Goal: Task Accomplishment & Management: Complete application form

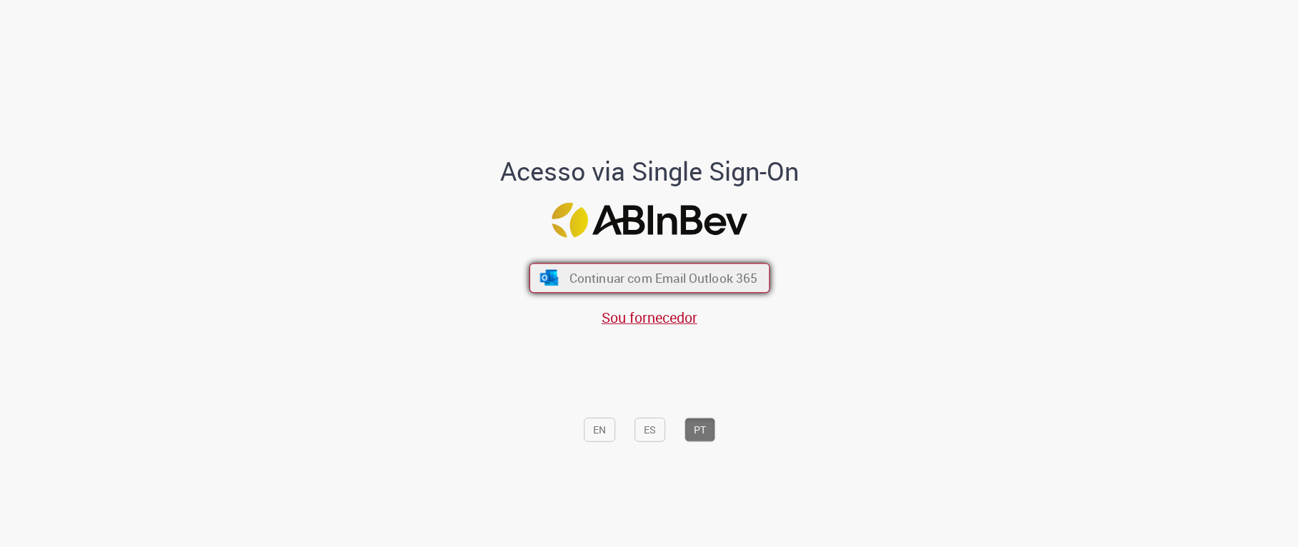
click at [549, 267] on button "Continuar com Email Outlook 365" at bounding box center [649, 279] width 241 height 30
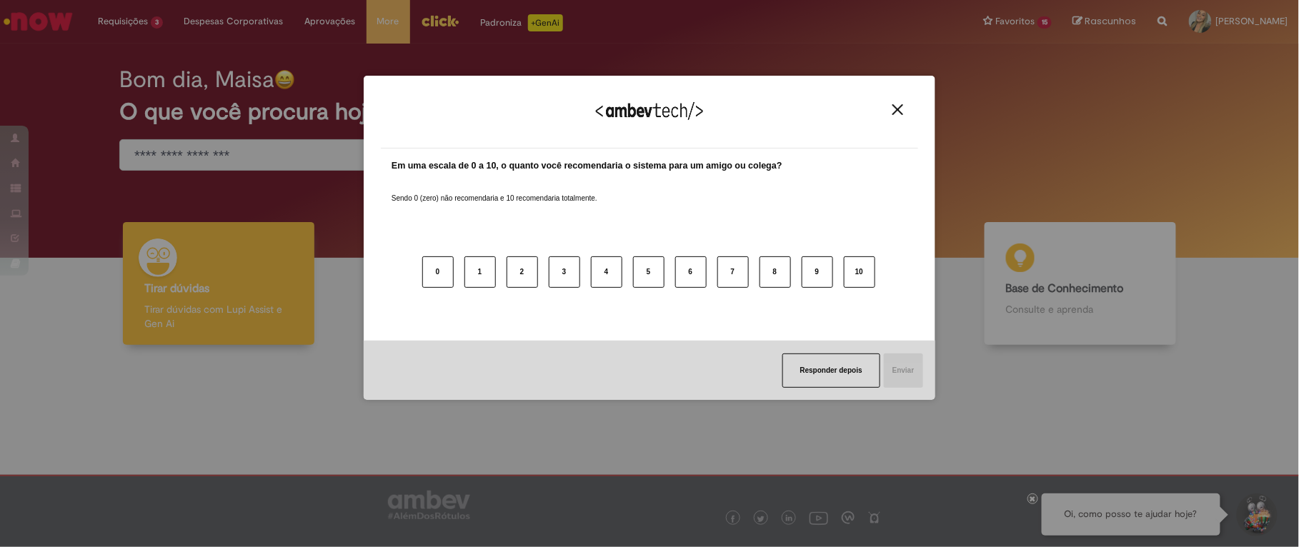
click at [898, 109] on img "Close" at bounding box center [897, 109] width 11 height 11
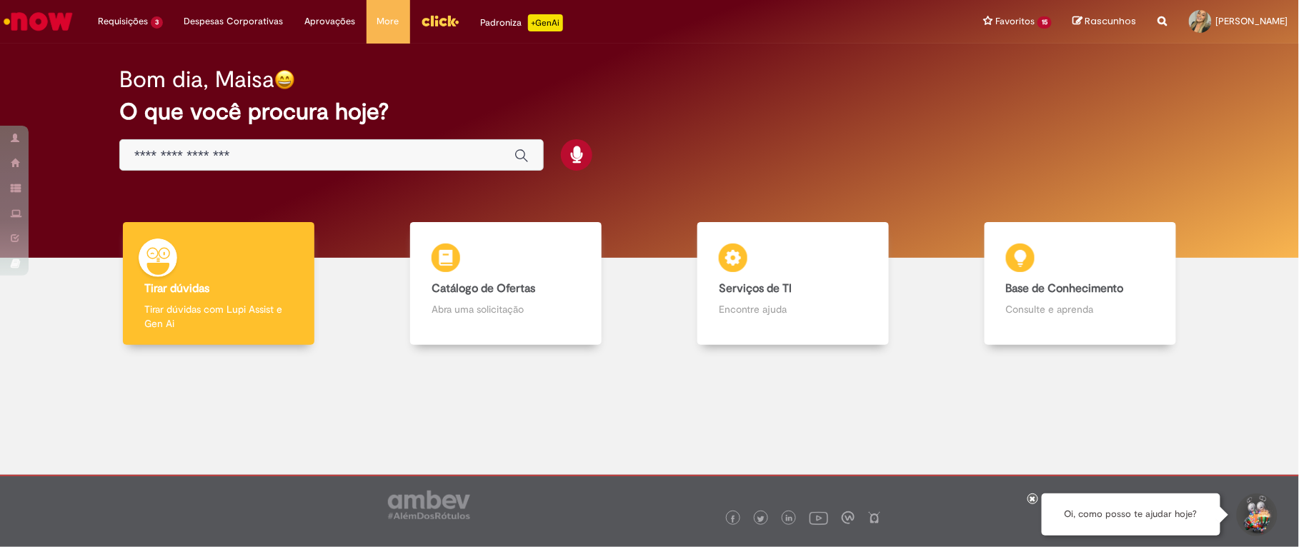
click at [438, 30] on img "Menu Cabeçalho" at bounding box center [440, 20] width 39 height 21
click at [672, 87] on div "Bom dia, Maisa" at bounding box center [649, 79] width 1060 height 25
click at [792, 152] on div "Bom dia, Maisa O que você procura hoje?" at bounding box center [649, 119] width 1110 height 121
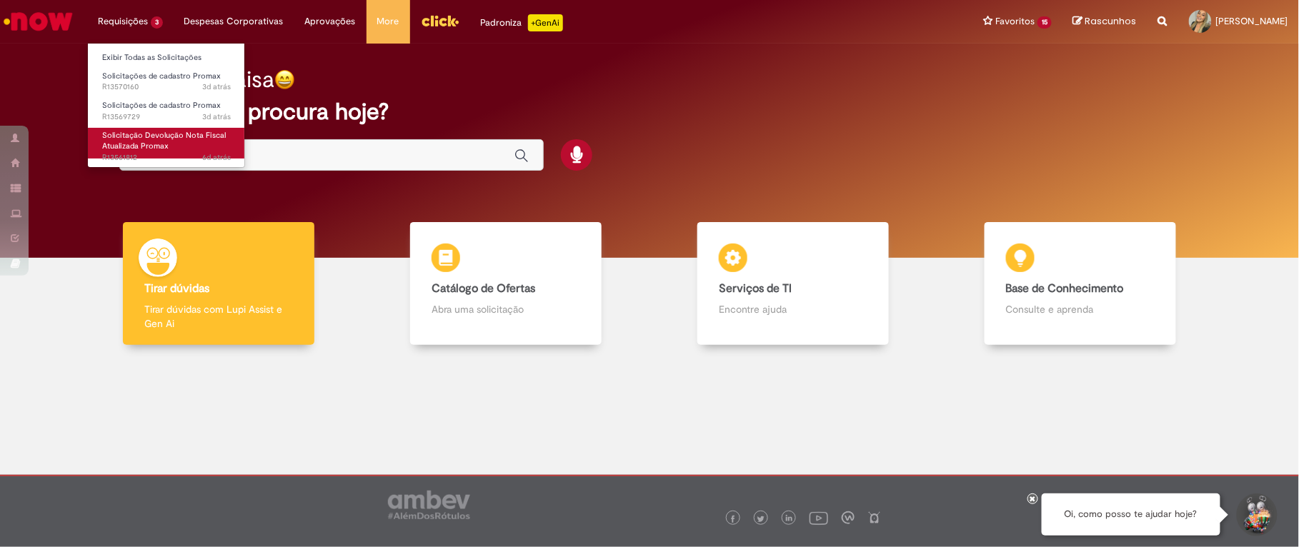
click at [157, 144] on span "Solicitação Devolução Nota Fiscal Atualizada Promax" at bounding box center [164, 141] width 124 height 22
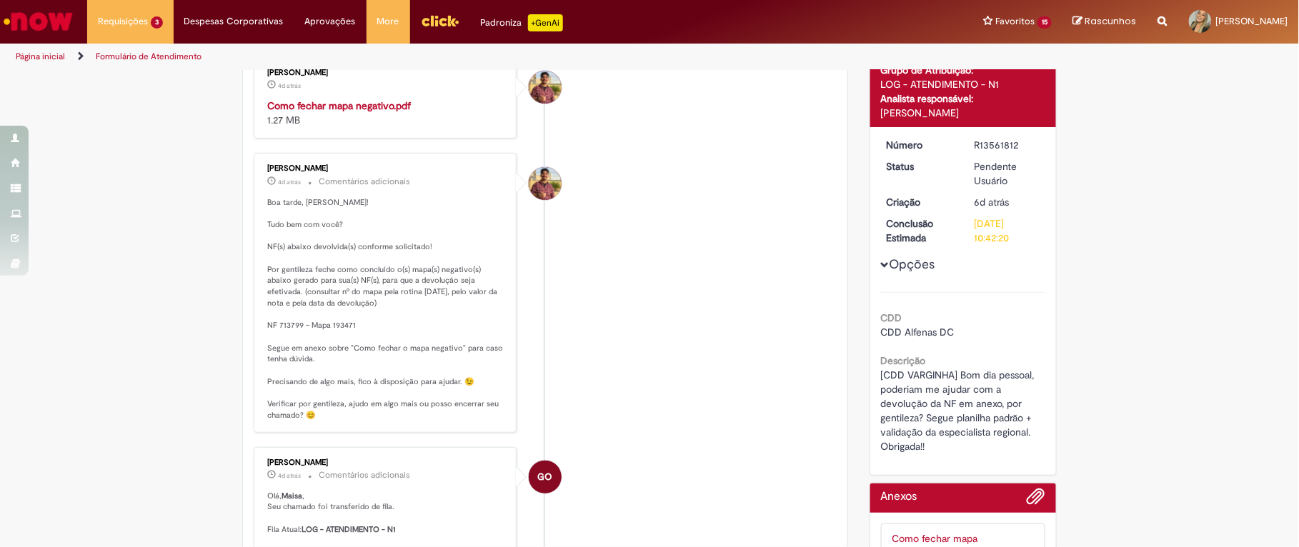
scroll to position [209, 0]
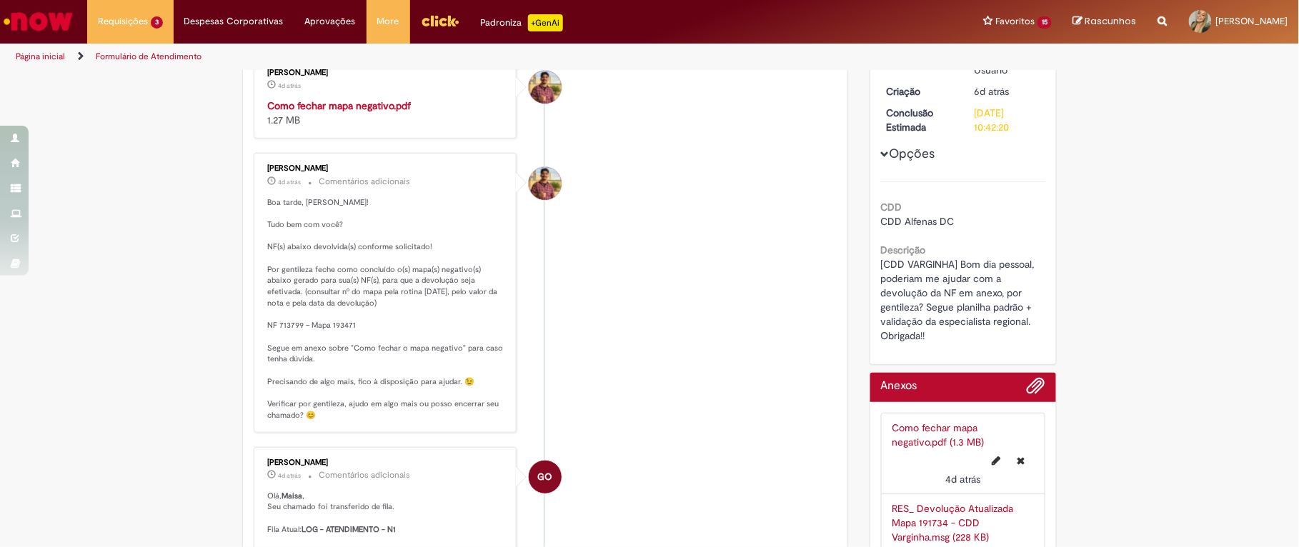
click at [666, 455] on li "GO [PERSON_NAME] 4d atrás 4 dias atrás Comentários adicionais Olá, Maisa , Seu …" at bounding box center [545, 514] width 583 height 134
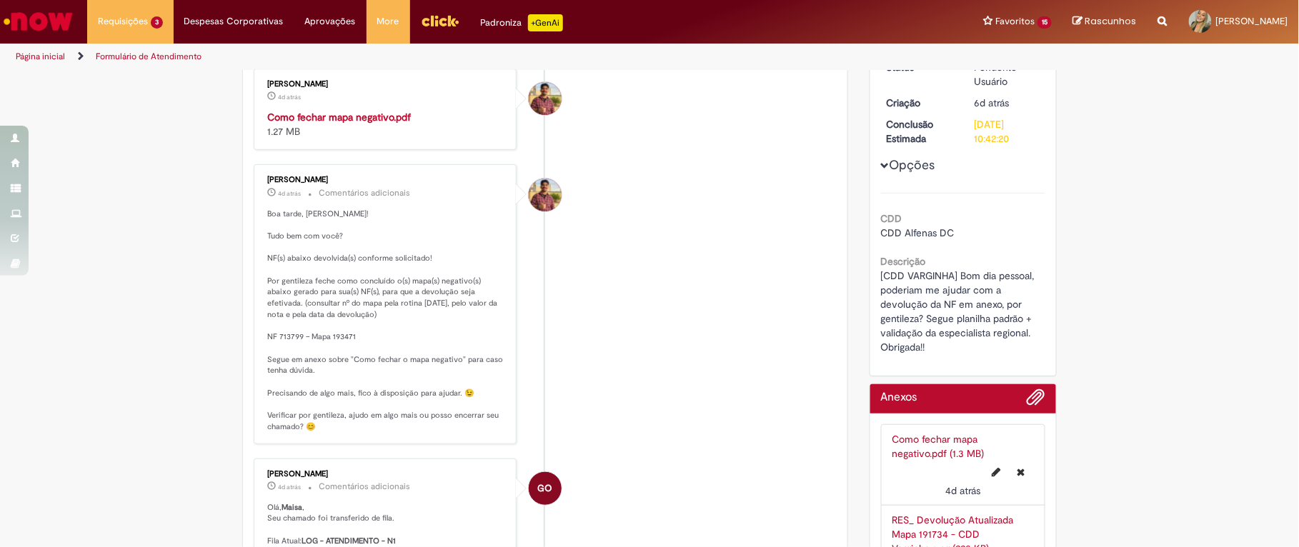
scroll to position [0, 0]
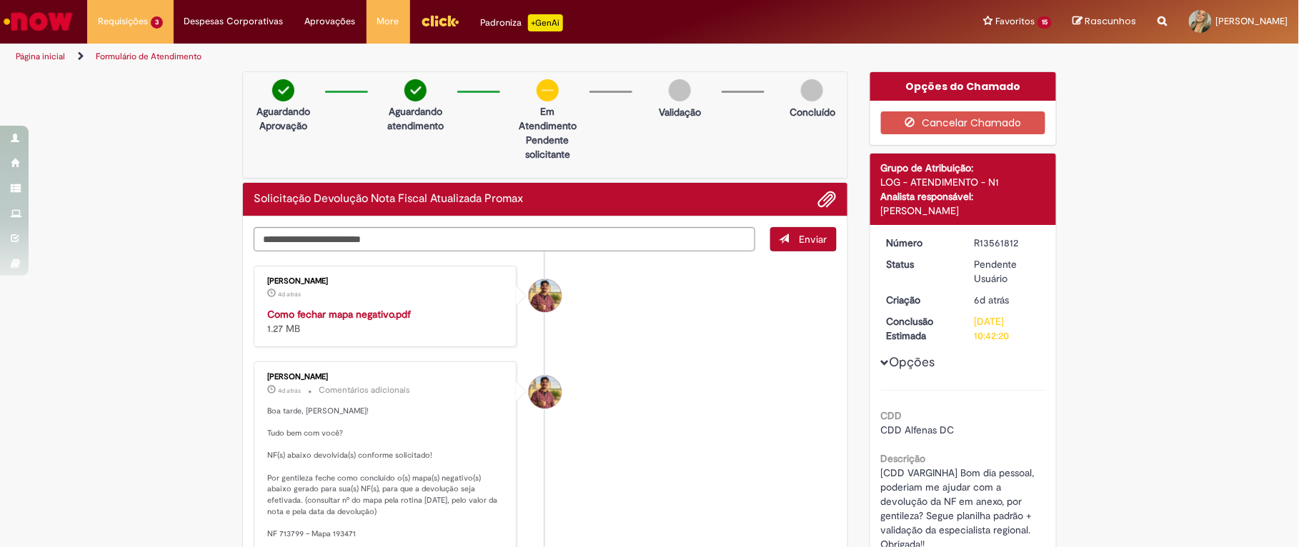
click at [570, 441] on li "[PERSON_NAME] 4d atrás 4 dias atrás Comentários adicionais Boa tarde, [PERSON_N…" at bounding box center [545, 501] width 583 height 279
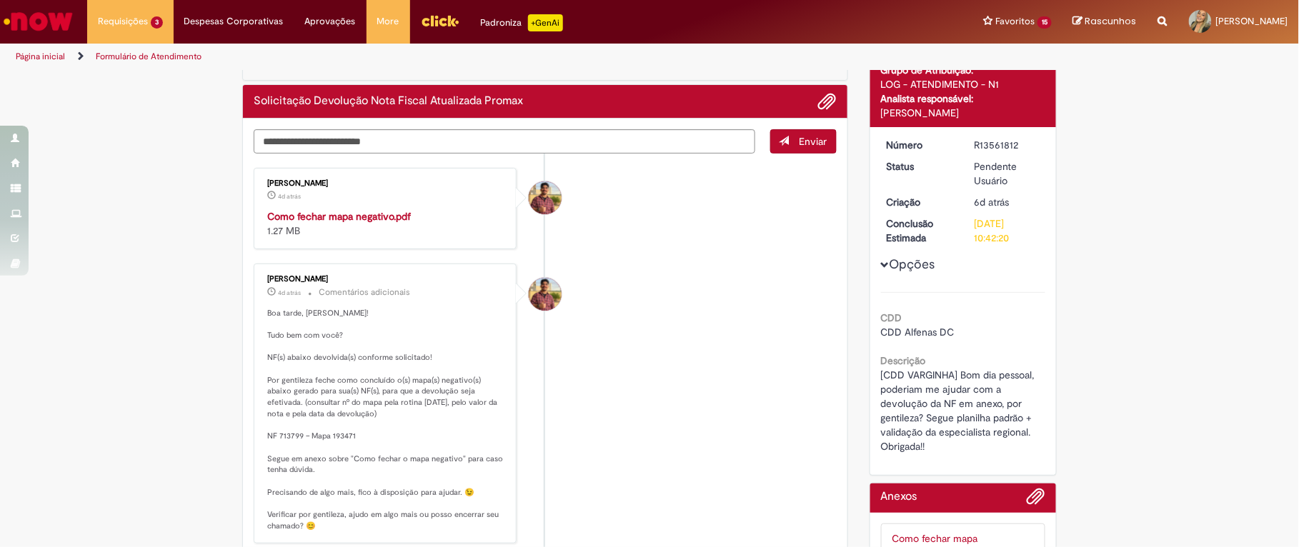
click at [569, 412] on li "[PERSON_NAME] 4d atrás 4 dias atrás Comentários adicionais Boa tarde, [PERSON_N…" at bounding box center [545, 403] width 583 height 279
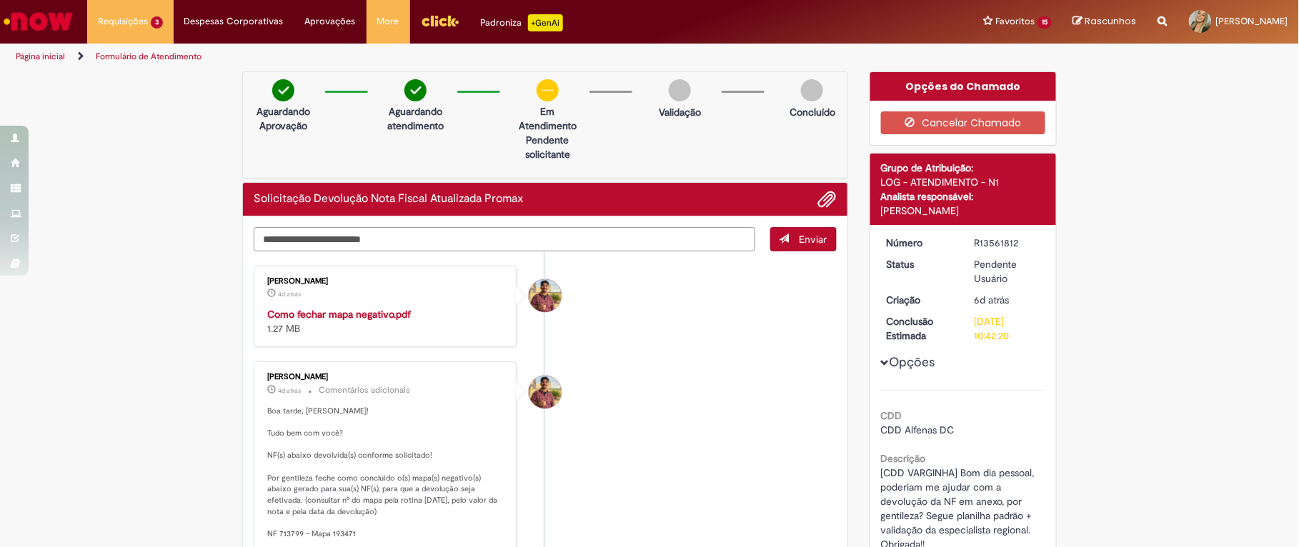
click at [475, 237] on textarea "Digite sua mensagem aqui..." at bounding box center [505, 239] width 502 height 25
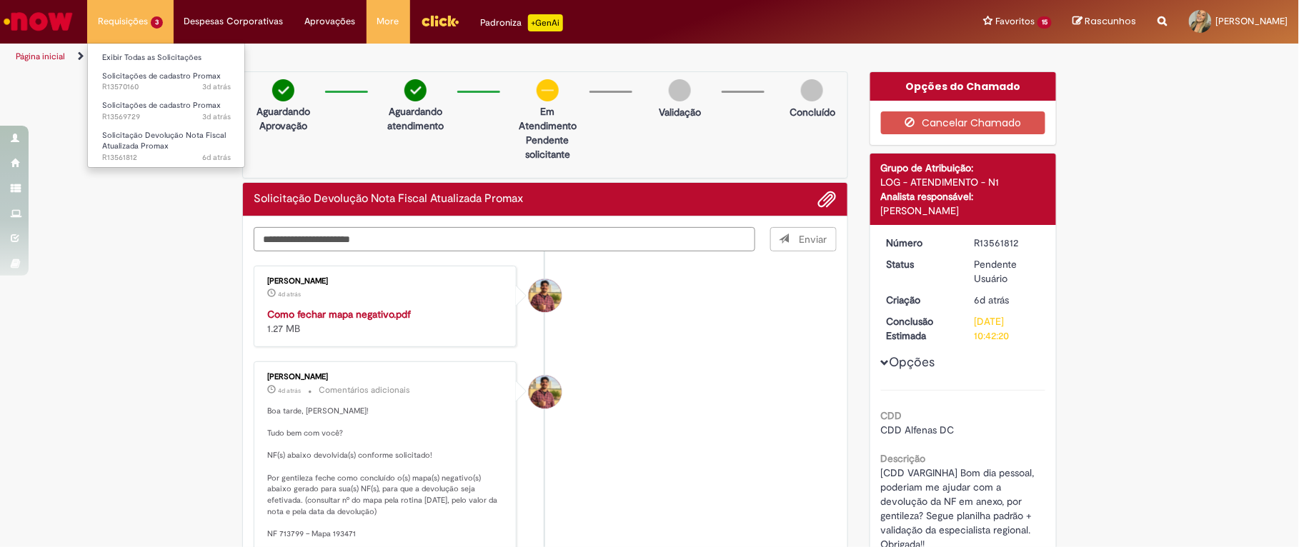
type textarea "**********"
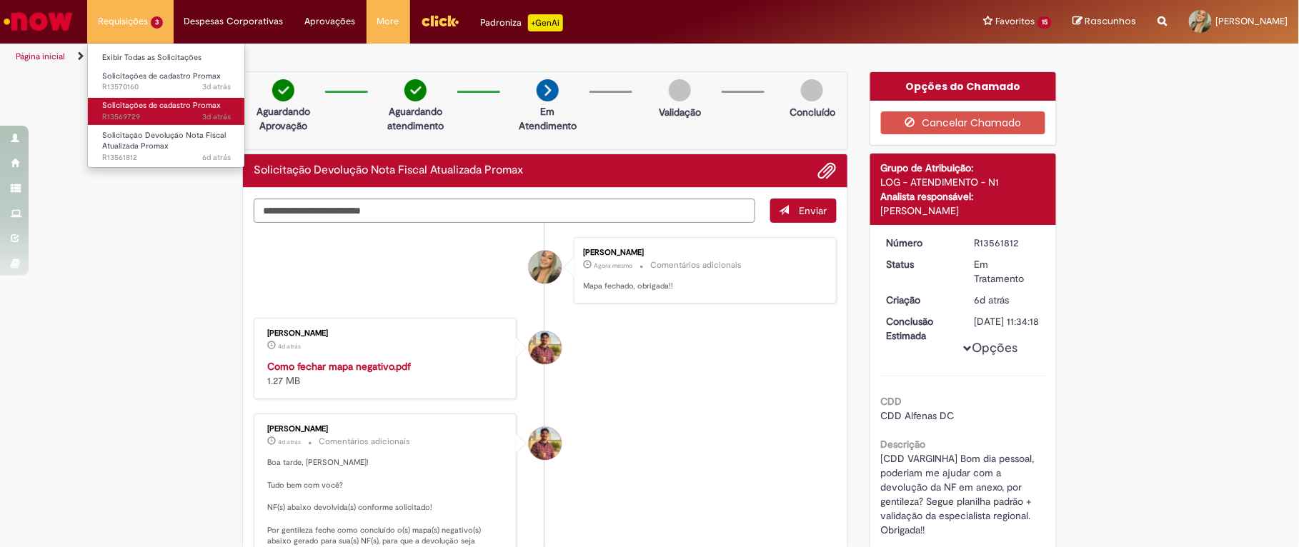
click at [156, 114] on span "3d atrás 3 dias atrás R13569729" at bounding box center [166, 116] width 129 height 11
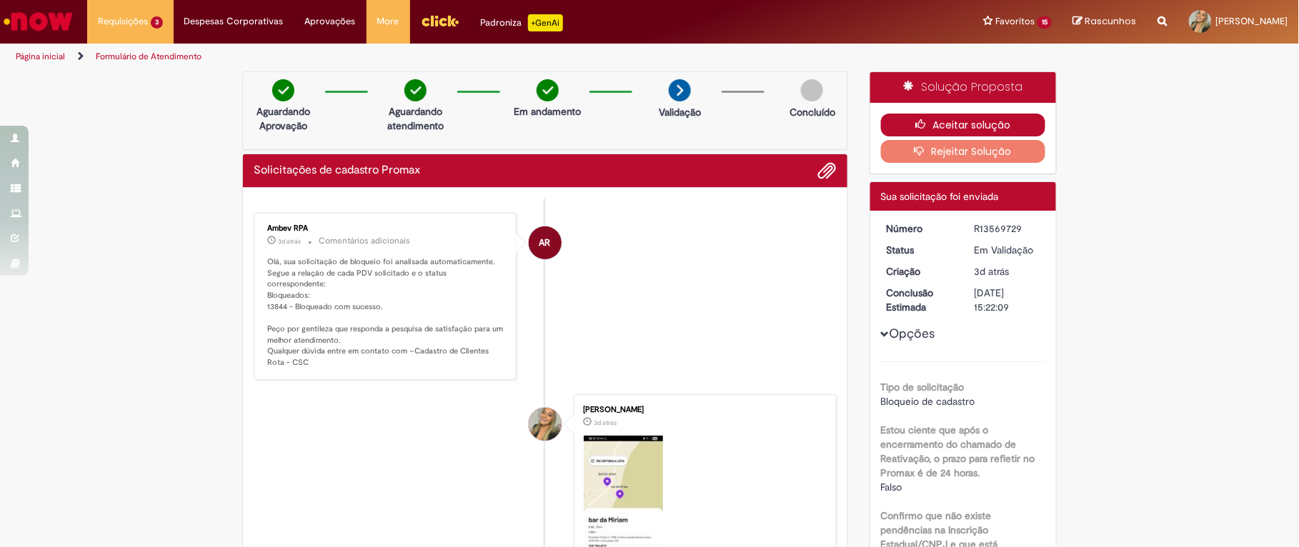
click at [900, 123] on button "Aceitar solução" at bounding box center [963, 125] width 165 height 23
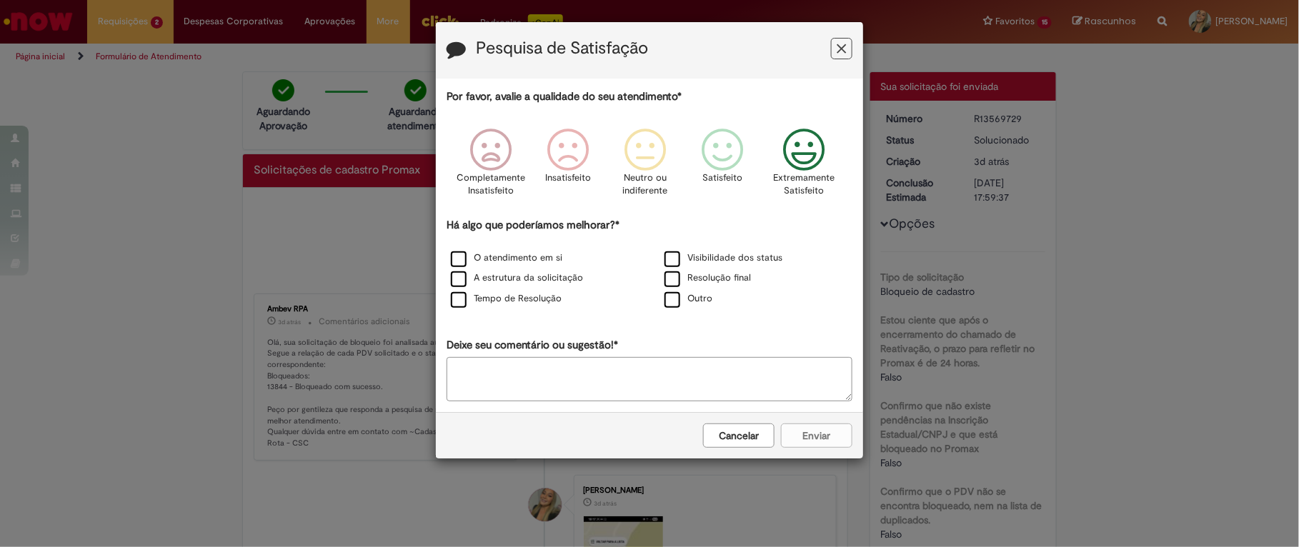
click at [792, 147] on icon "Feedback" at bounding box center [804, 150] width 54 height 43
click at [479, 260] on label "O atendimento em si" at bounding box center [506, 259] width 111 height 14
click at [496, 278] on label "A estrutura da solicitação" at bounding box center [517, 279] width 132 height 14
click at [507, 293] on div "Tempo de Resolução" at bounding box center [542, 300] width 211 height 18
click at [494, 260] on label "O atendimento em si" at bounding box center [506, 259] width 111 height 14
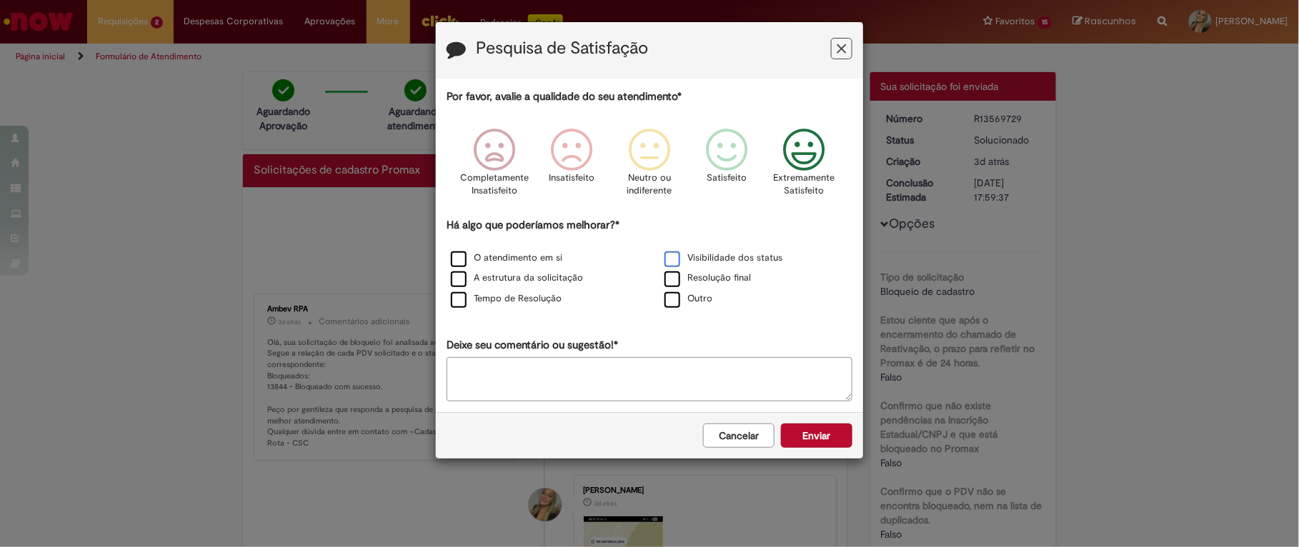
click at [735, 263] on label "Visibilidade dos status" at bounding box center [724, 259] width 118 height 14
click at [544, 304] on label "Tempo de Resolução" at bounding box center [506, 299] width 111 height 14
click at [696, 279] on label "Resolução final" at bounding box center [708, 279] width 86 height 14
click at [803, 433] on button "Enviar" at bounding box center [816, 436] width 71 height 24
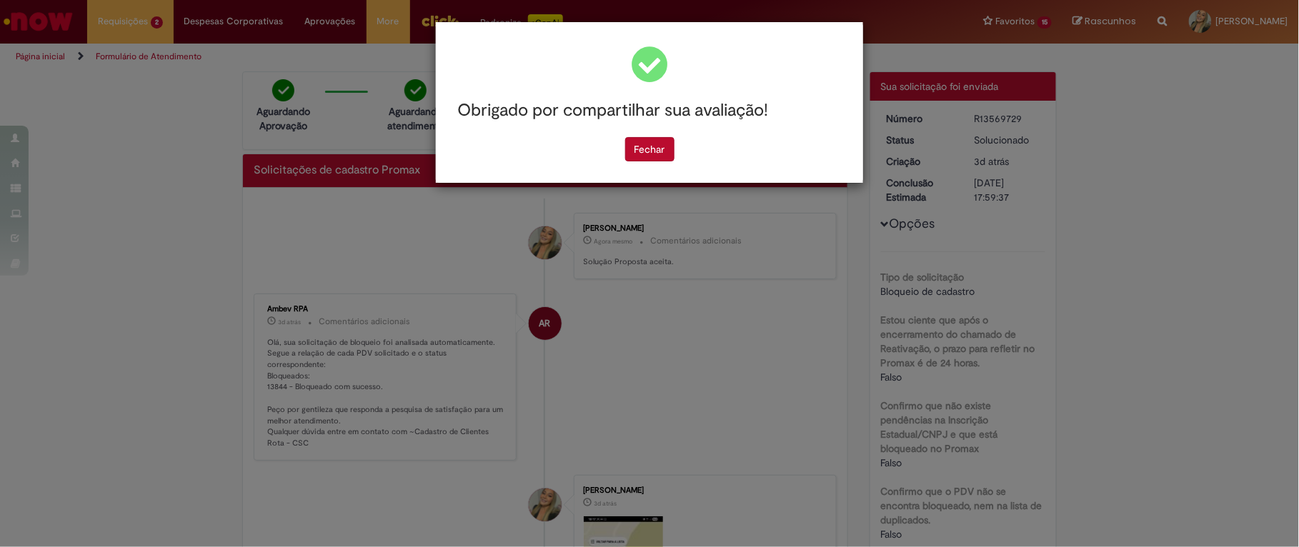
click at [624, 163] on div "Obrigado por compartilhar sua avaliação! [GEOGRAPHIC_DATA]" at bounding box center [649, 102] width 427 height 161
click at [635, 155] on button "Fechar" at bounding box center [649, 149] width 49 height 24
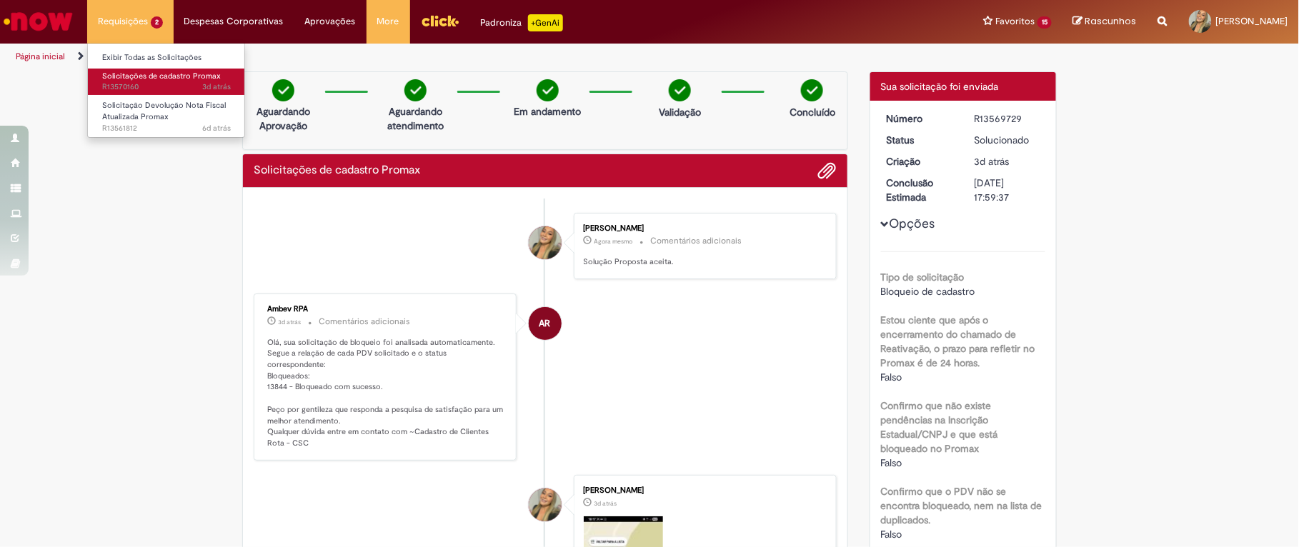
click at [136, 80] on span "Solicitações de cadastro Promax" at bounding box center [161, 76] width 119 height 11
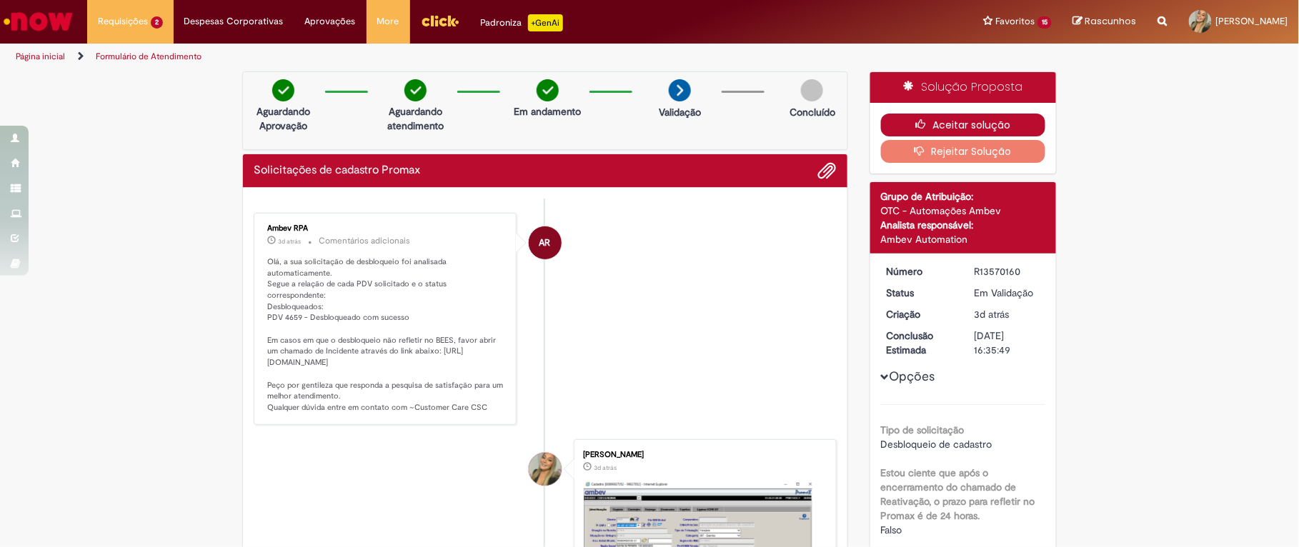
click at [906, 117] on button "Aceitar solução" at bounding box center [963, 125] width 165 height 23
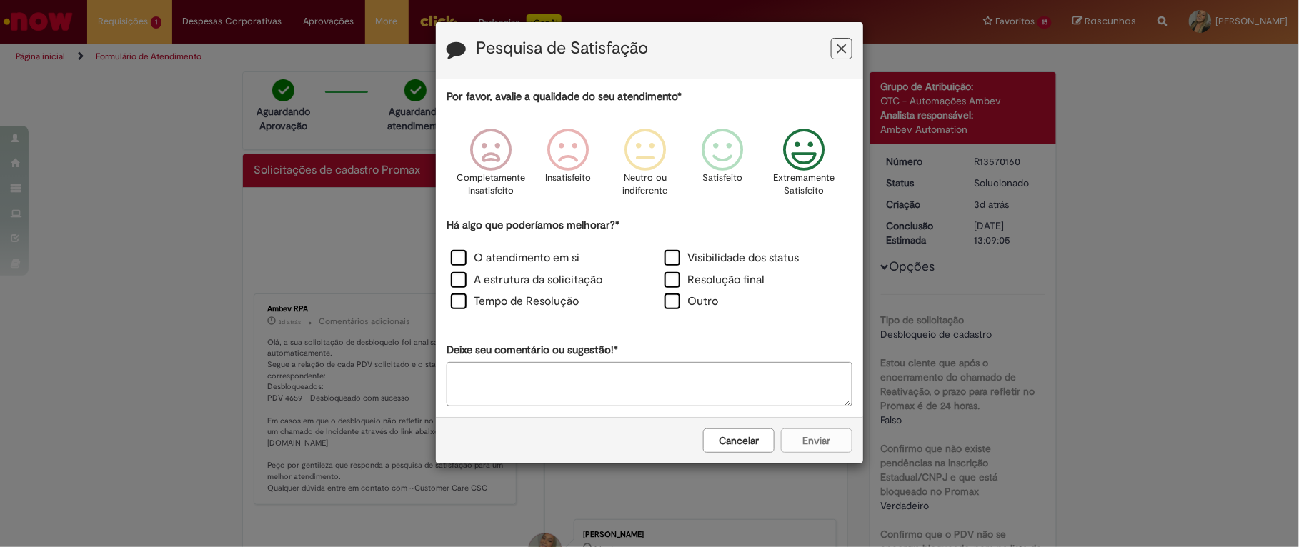
click at [820, 163] on icon "Feedback" at bounding box center [804, 150] width 54 height 43
click at [537, 256] on label "O atendimento em si" at bounding box center [515, 258] width 129 height 16
click at [529, 281] on label "A estrutura da solicitação" at bounding box center [526, 280] width 151 height 16
click at [529, 297] on label "Tempo de Resolução" at bounding box center [515, 302] width 128 height 16
click at [707, 258] on label "Visibilidade dos status" at bounding box center [732, 258] width 134 height 16
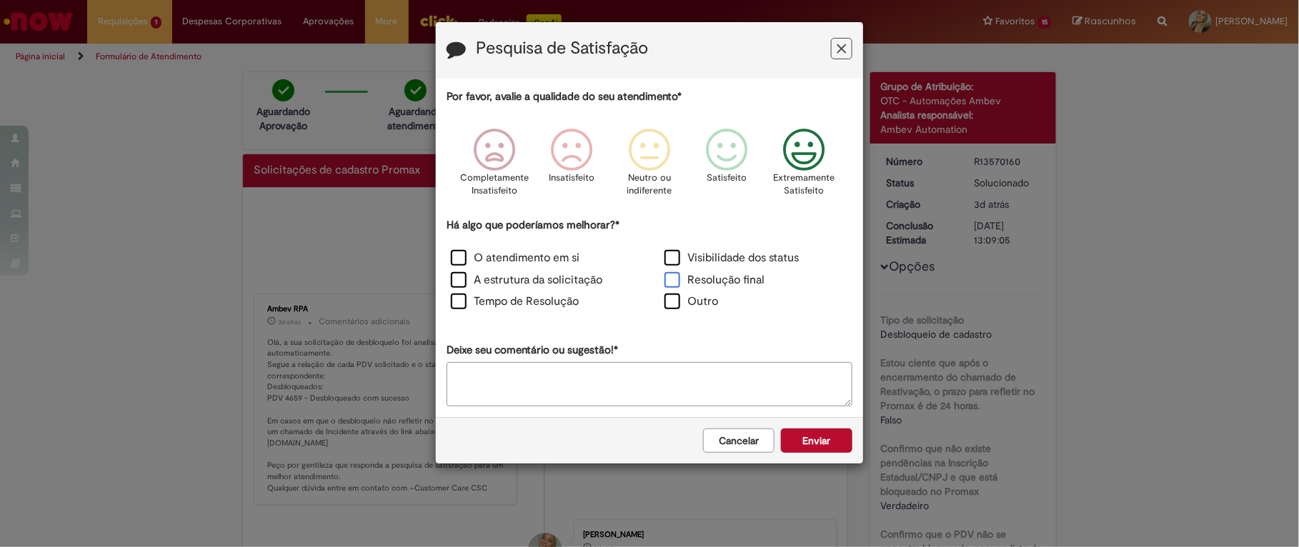
click at [717, 273] on label "Resolução final" at bounding box center [715, 280] width 100 height 16
click at [804, 442] on button "Enviar" at bounding box center [816, 441] width 71 height 24
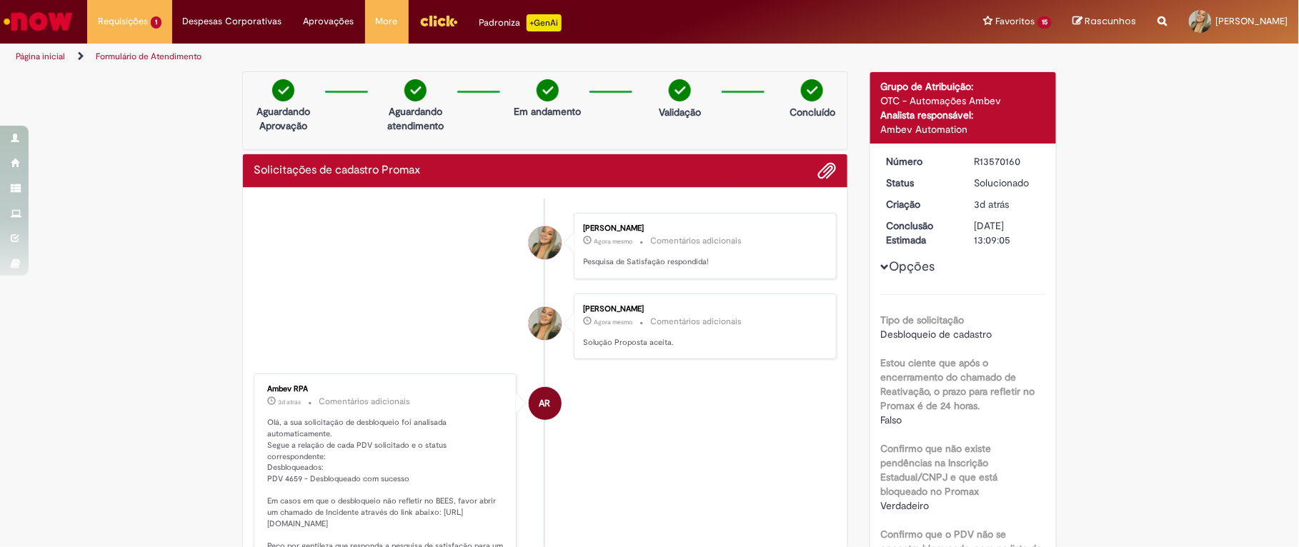
click at [33, 14] on img "Ir para a Homepage" at bounding box center [38, 21] width 74 height 29
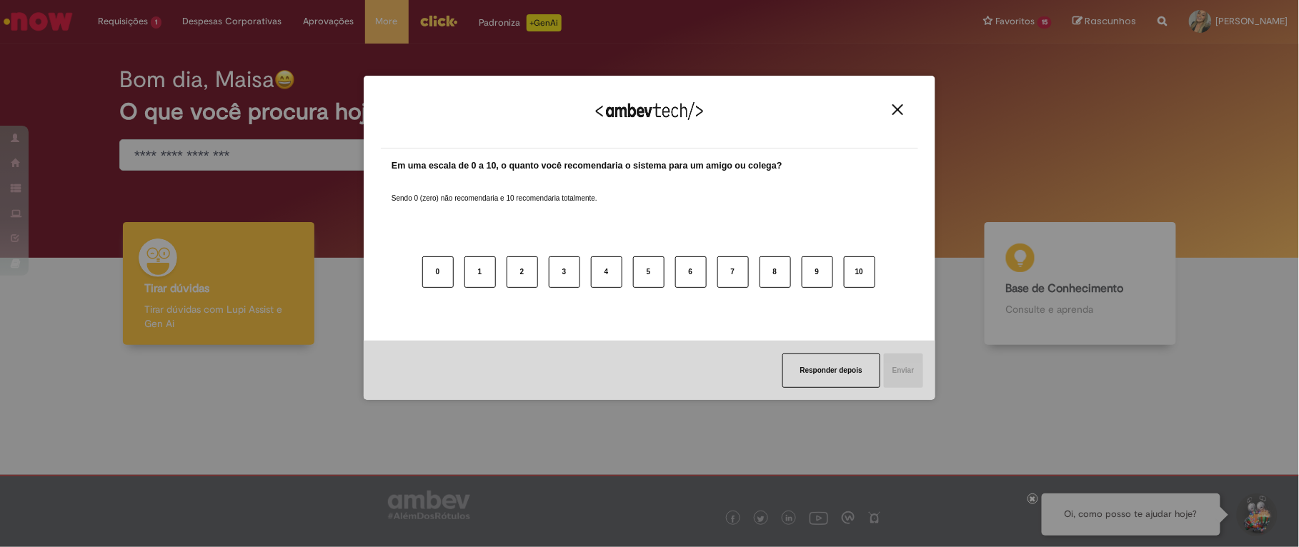
click at [892, 109] on img "Close" at bounding box center [897, 109] width 11 height 11
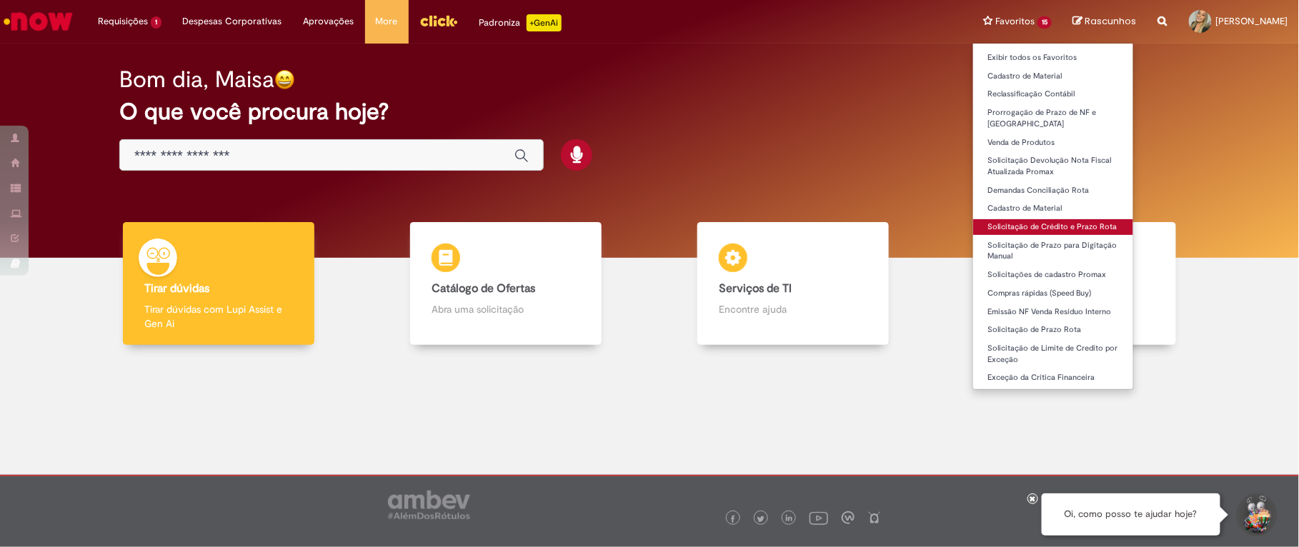
click at [1028, 222] on link "Solicitação de Crédito e Prazo Rota" at bounding box center [1053, 227] width 160 height 16
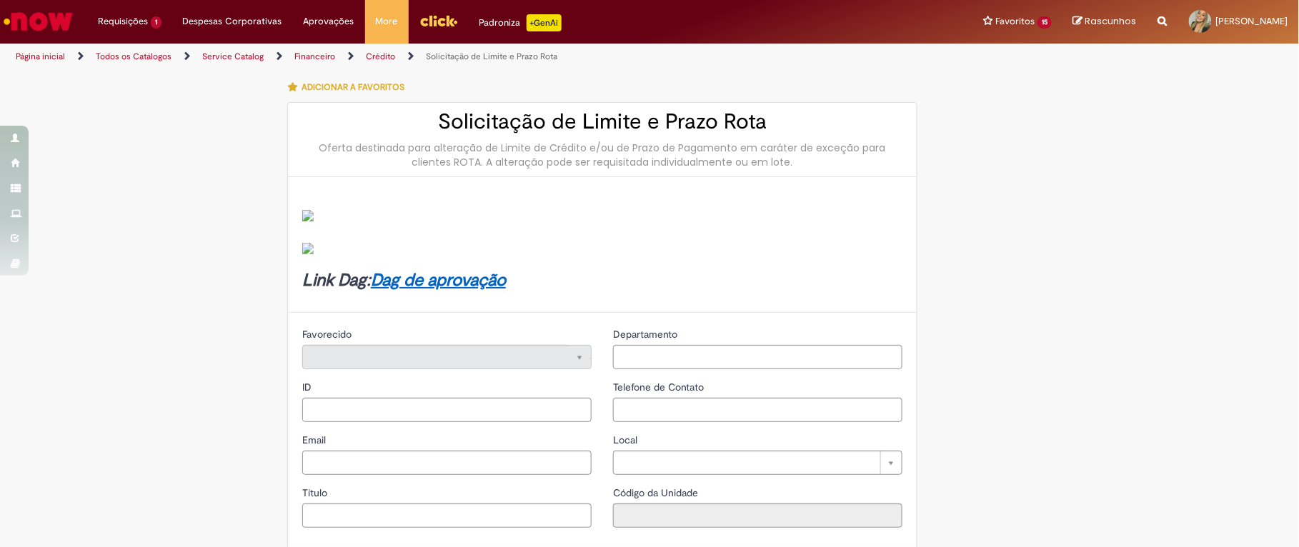
type input "********"
type input "**********"
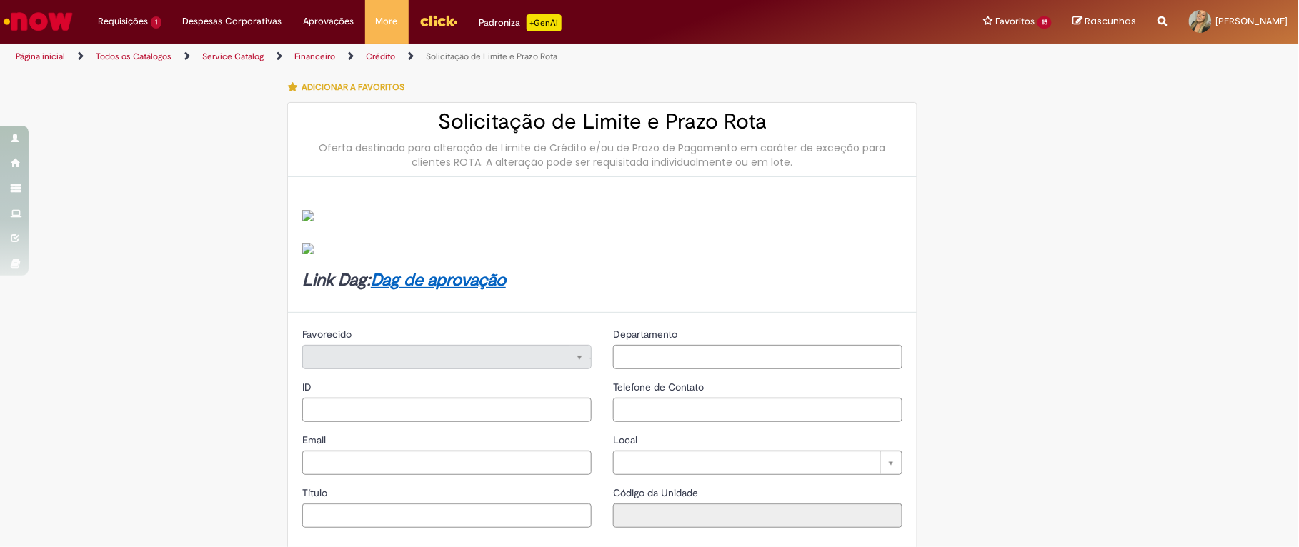
type input "****"
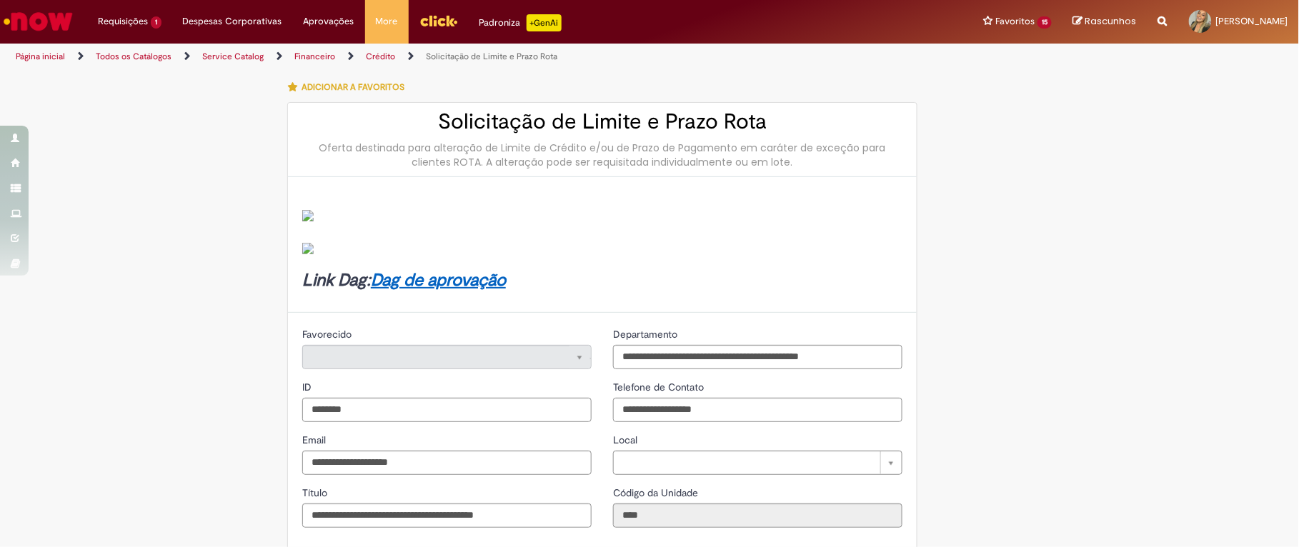
type input "**********"
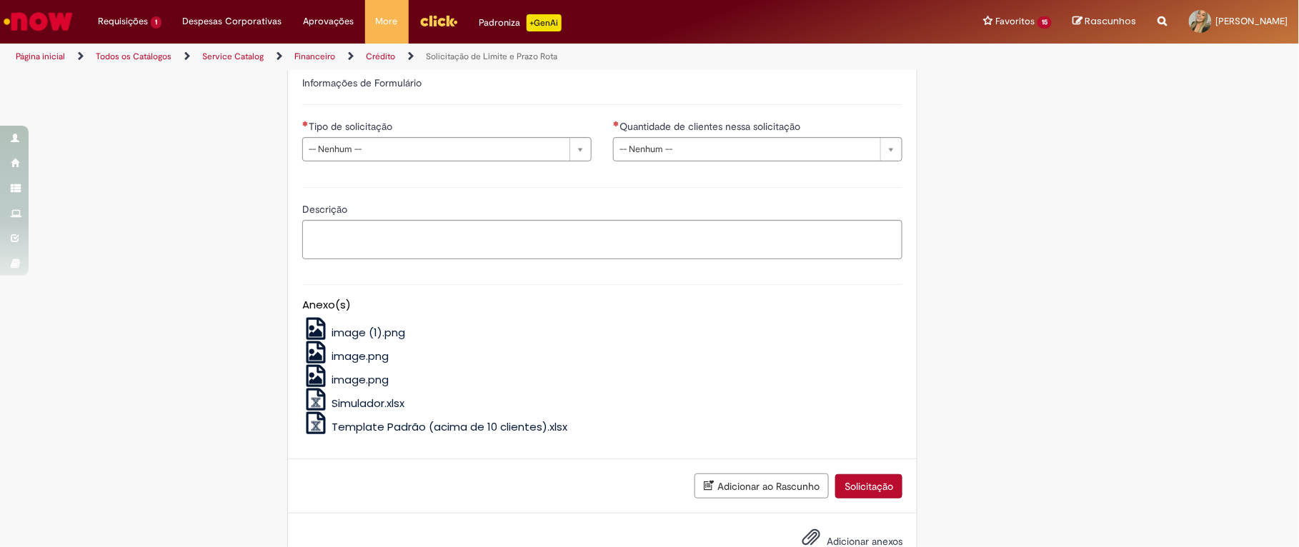
scroll to position [540, 0]
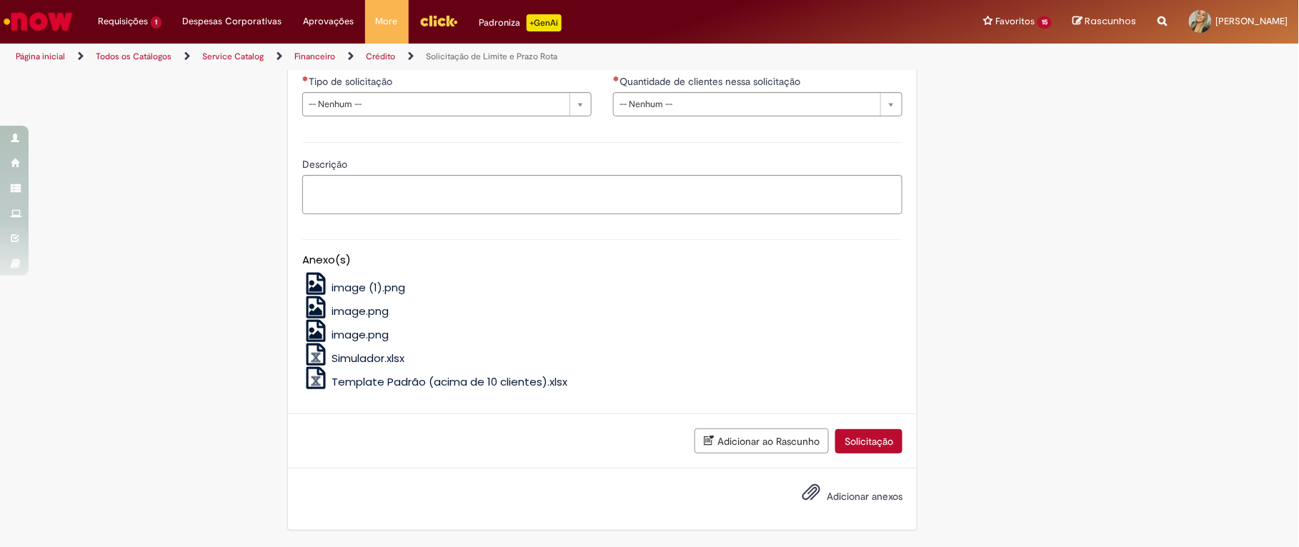
click at [399, 376] on span "Template Padrão (acima de 10 clientes).xlsx" at bounding box center [450, 381] width 236 height 15
click at [1025, 284] on div "**********" at bounding box center [650, 40] width 836 height 1011
click at [1085, 359] on div "LupiAssist +GenAI Digite a sua dúvida ou escolha uma opção a seguir ****** Oi, …" at bounding box center [649, 40] width 1299 height 1013
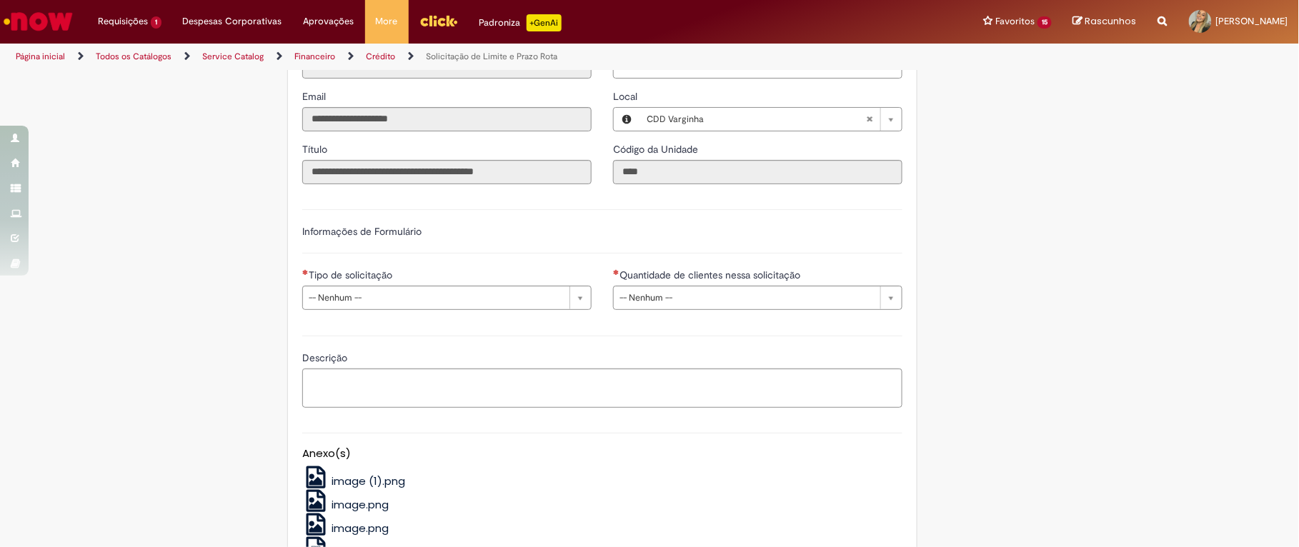
scroll to position [246, 0]
